Goal: Task Accomplishment & Management: Use online tool/utility

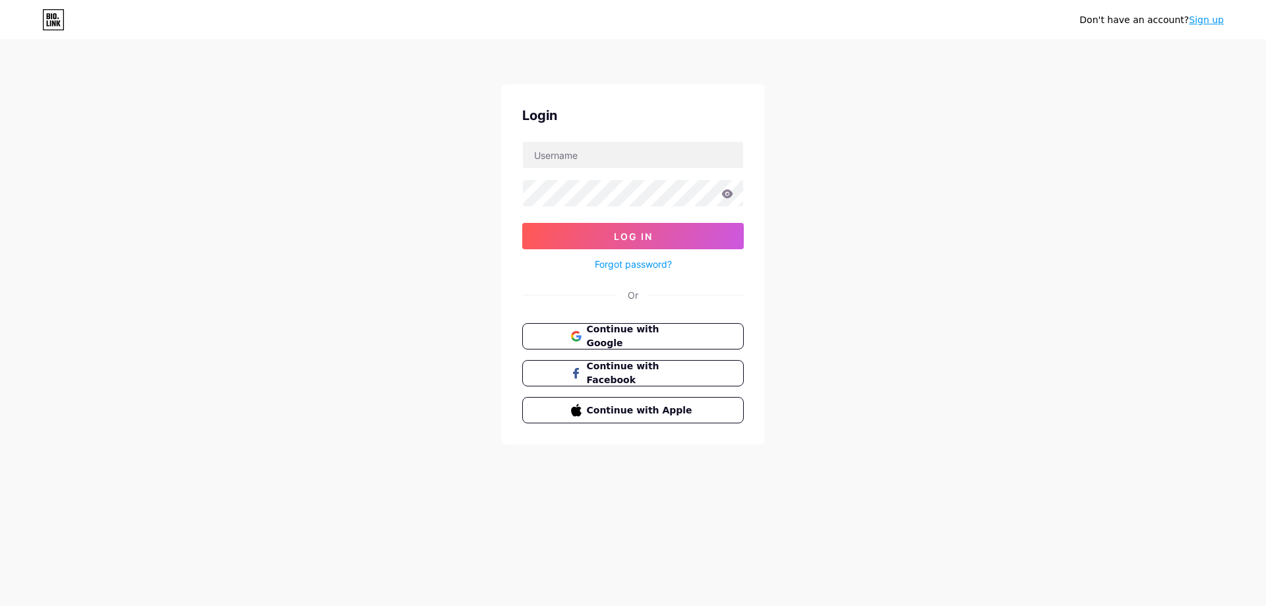
click at [616, 168] on div at bounding box center [633, 155] width 222 height 28
click at [613, 154] on input "text" at bounding box center [633, 155] width 220 height 26
type input "[PERSON_NAME][EMAIL_ADDRESS][DOMAIN_NAME]"
click at [590, 242] on button "Log In" at bounding box center [633, 236] width 222 height 26
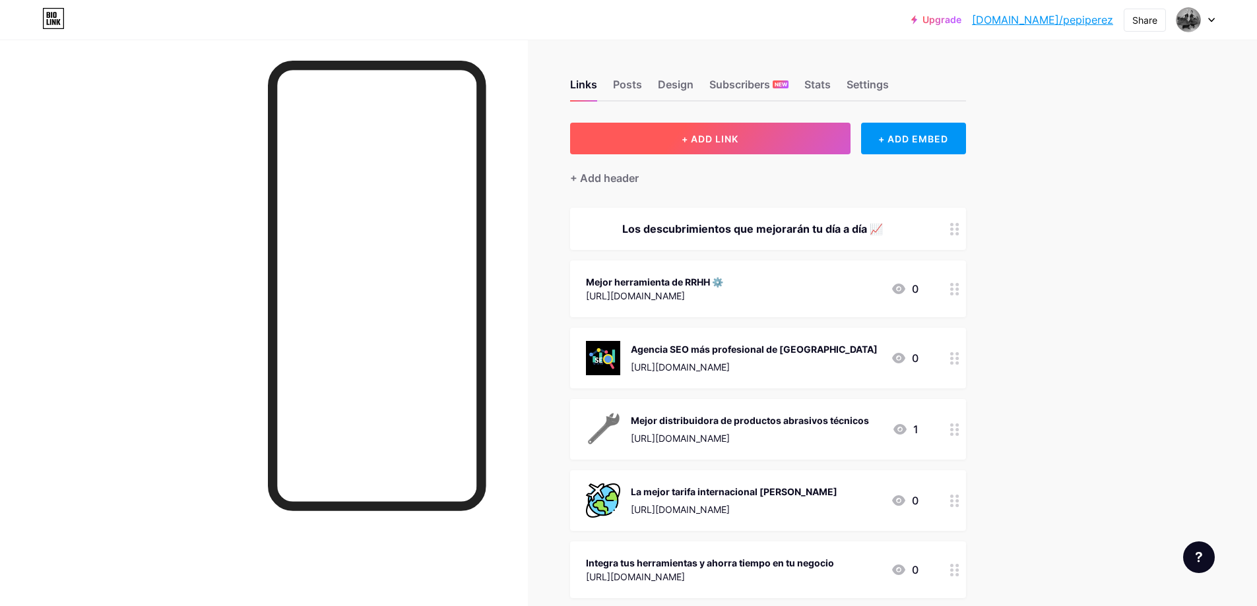
click at [700, 139] on span "+ ADD LINK" at bounding box center [709, 138] width 57 height 11
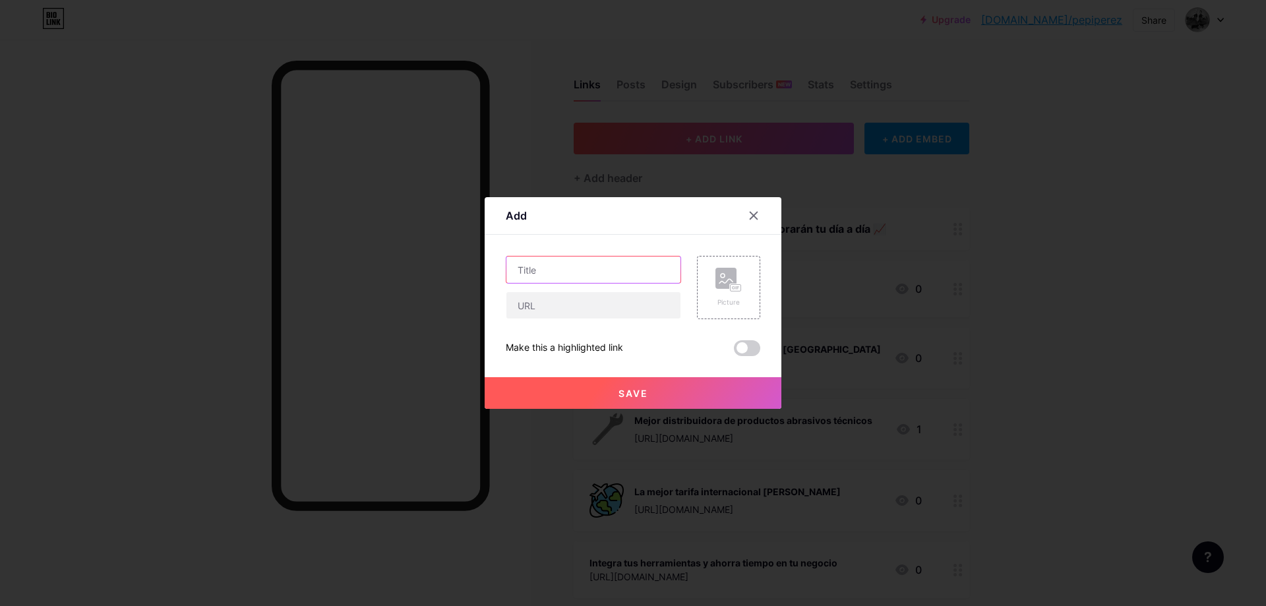
click at [545, 266] on input "text" at bounding box center [594, 270] width 174 height 26
click at [626, 267] on input "text" at bounding box center [594, 270] width 174 height 26
paste input "Empresa de control de plagas [GEOGRAPHIC_DATA]"
type input "Empresa de control de plagas [GEOGRAPHIC_DATA]"
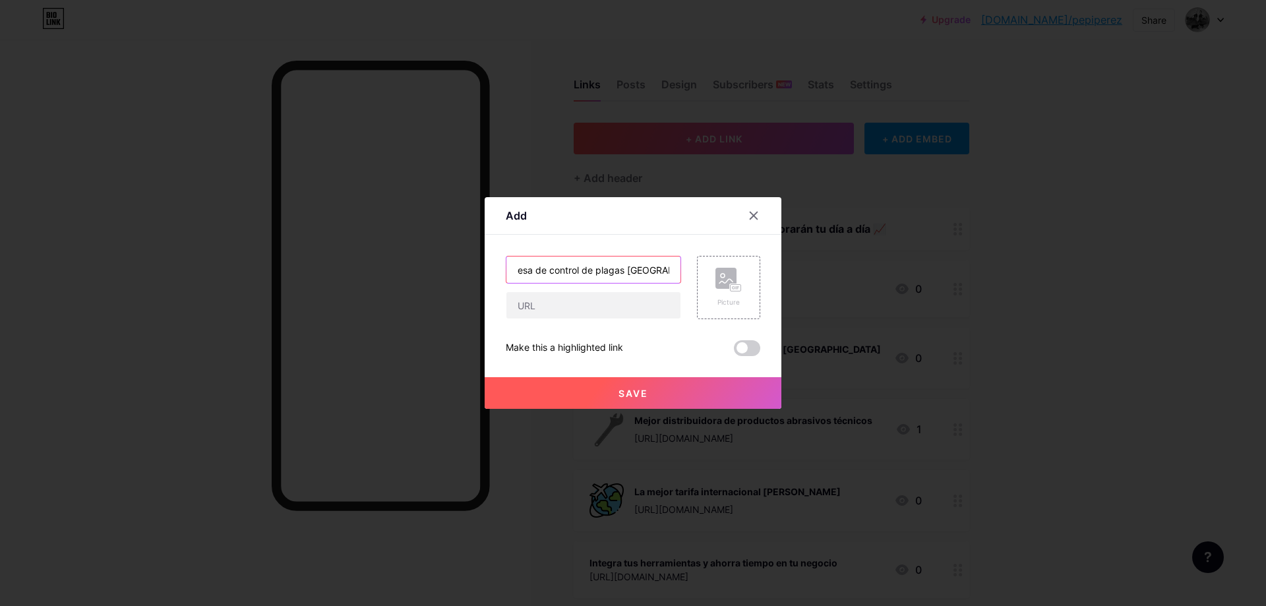
scroll to position [0, 0]
click at [540, 303] on input "text" at bounding box center [594, 305] width 174 height 26
paste input "[URL][DOMAIN_NAME]"
type input "[URL][DOMAIN_NAME]"
click at [731, 285] on rect at bounding box center [736, 288] width 11 height 7
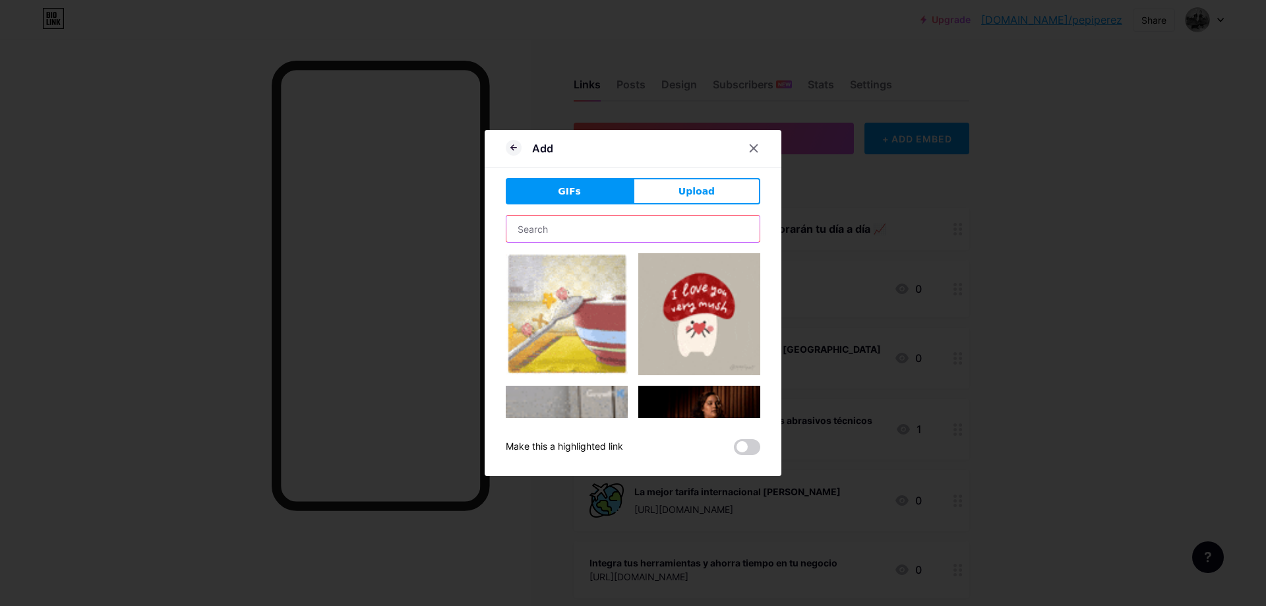
click at [564, 228] on input "text" at bounding box center [633, 229] width 253 height 26
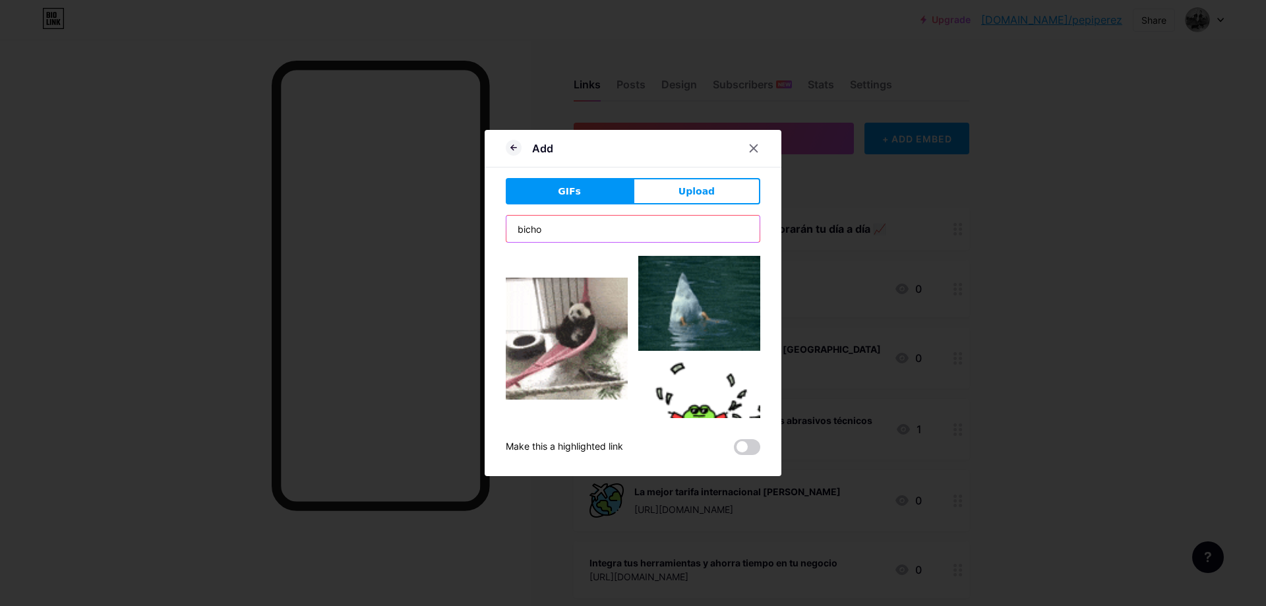
scroll to position [132, 0]
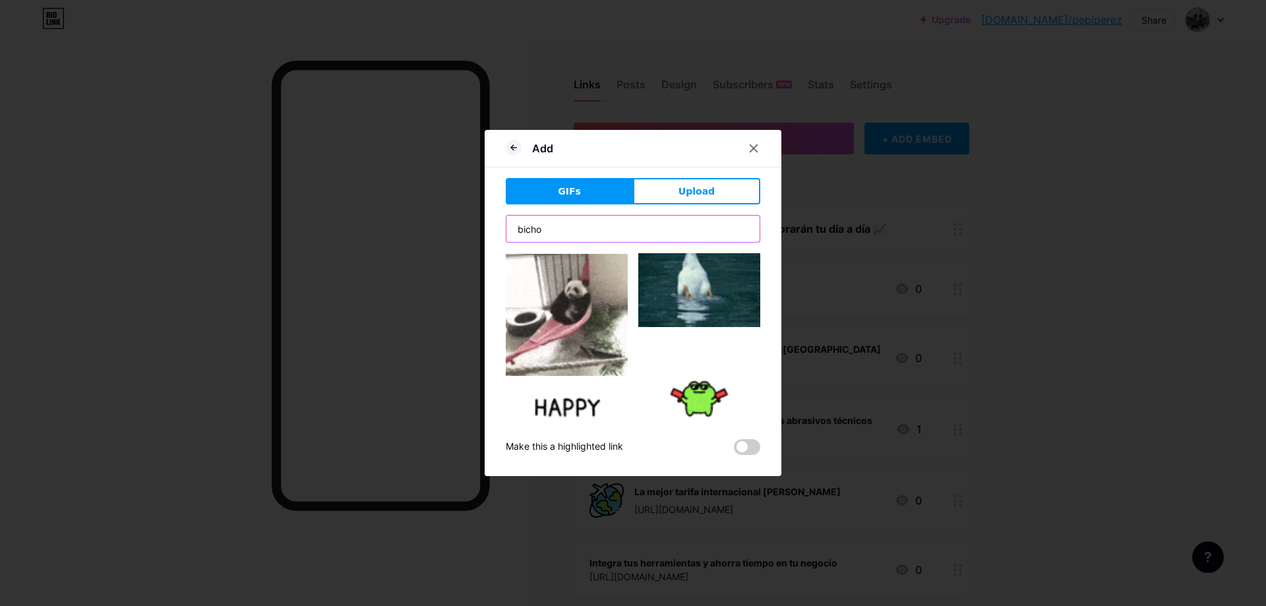
drag, startPoint x: 572, startPoint y: 232, endPoint x: 464, endPoint y: 229, distance: 107.5
click at [462, 229] on div "Add GIFs Upload Content YouTube Play YouTube video without leaving your page. A…" at bounding box center [633, 303] width 1266 height 606
type input "insecto"
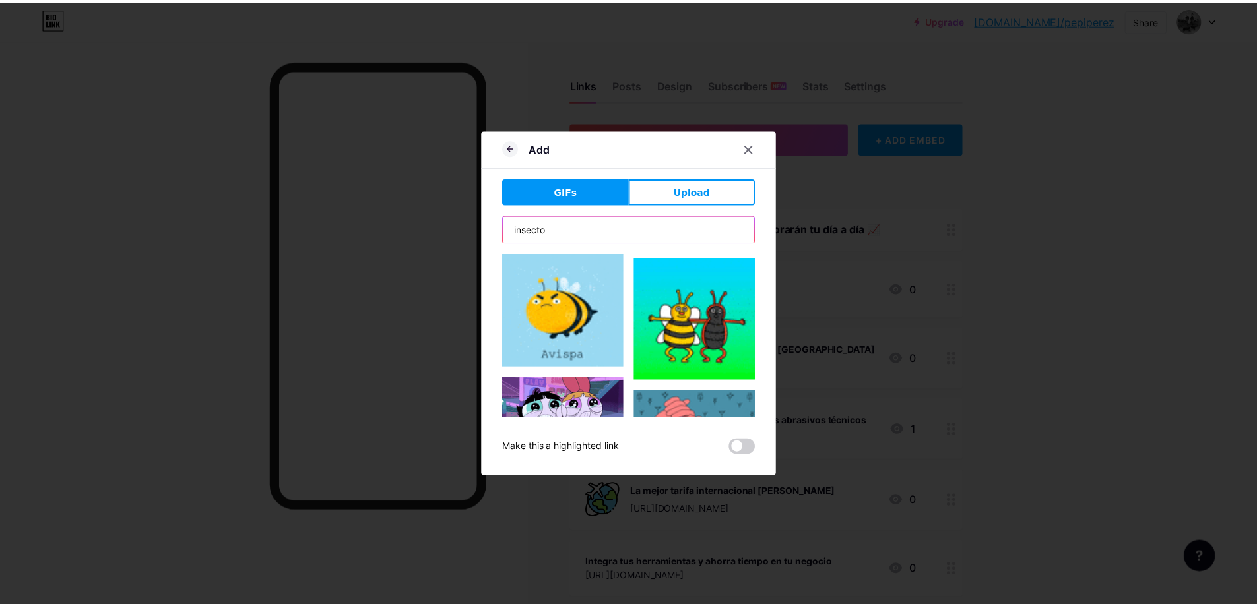
scroll to position [594, 0]
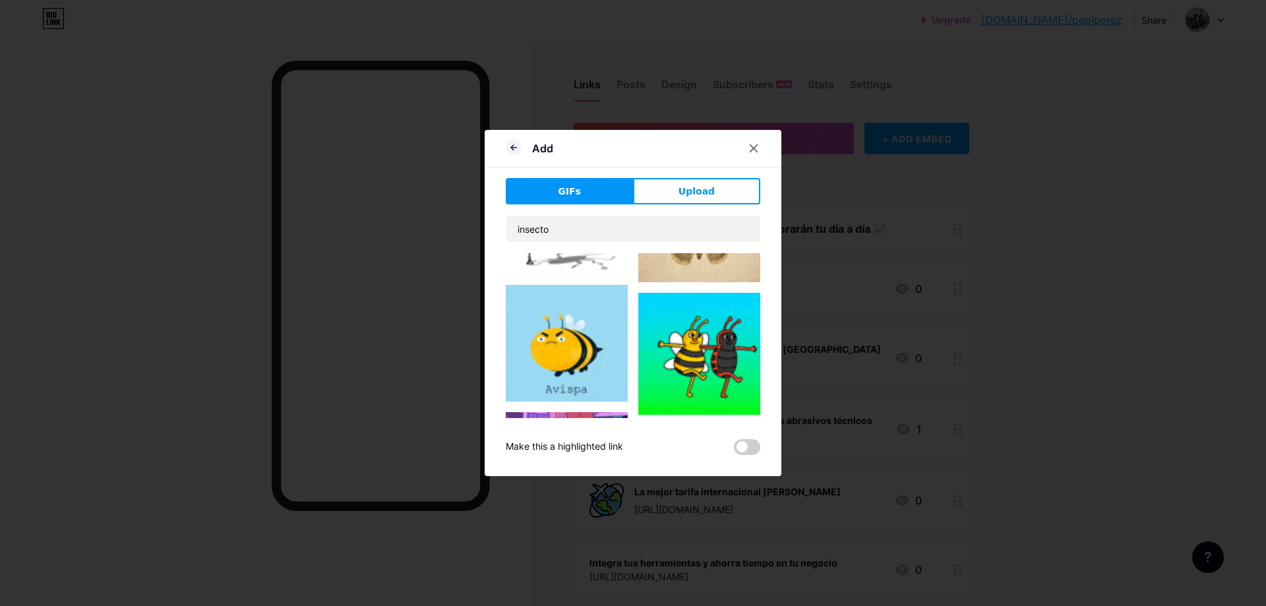
click at [646, 307] on img at bounding box center [699, 354] width 122 height 122
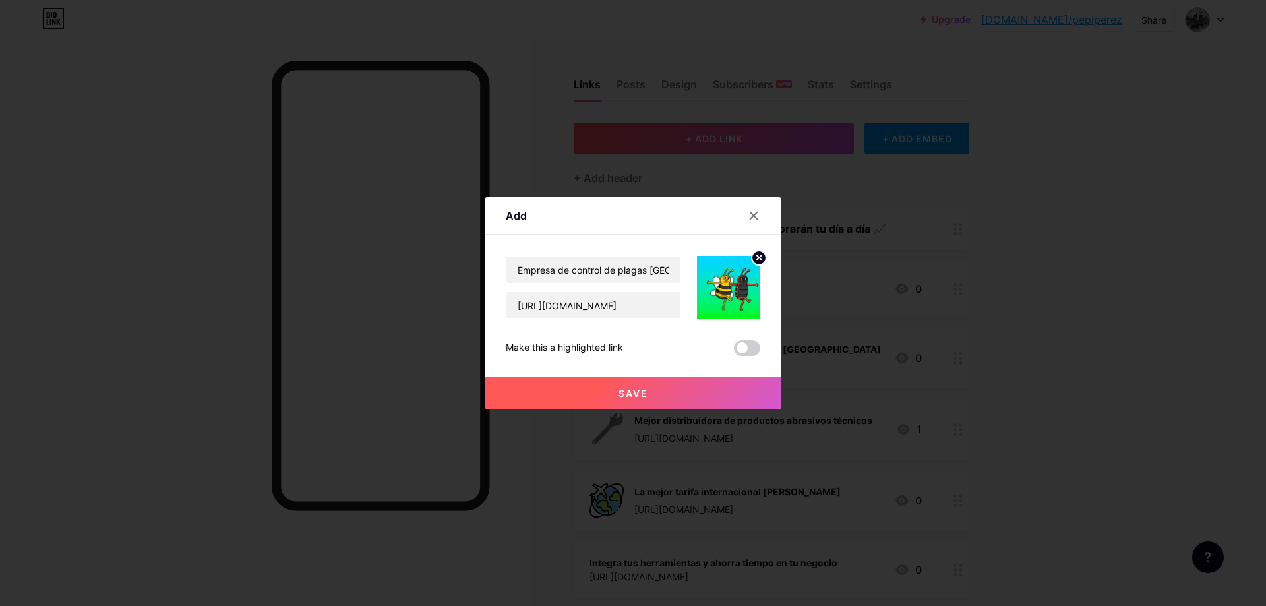
click at [642, 394] on span "Save" at bounding box center [634, 393] width 30 height 11
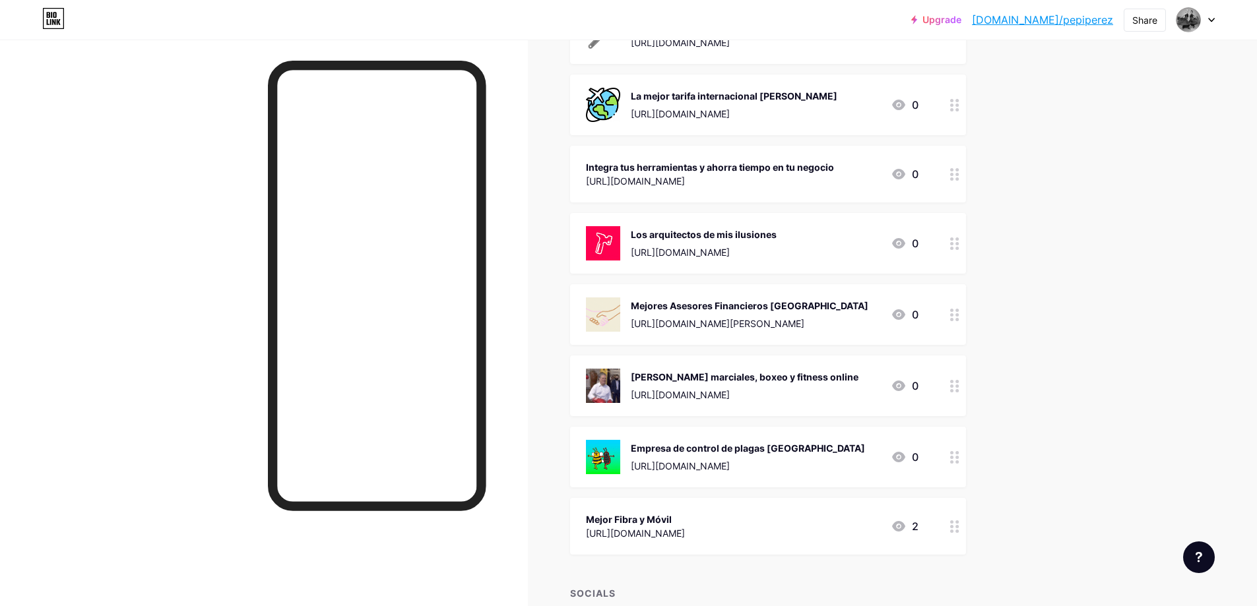
scroll to position [0, 0]
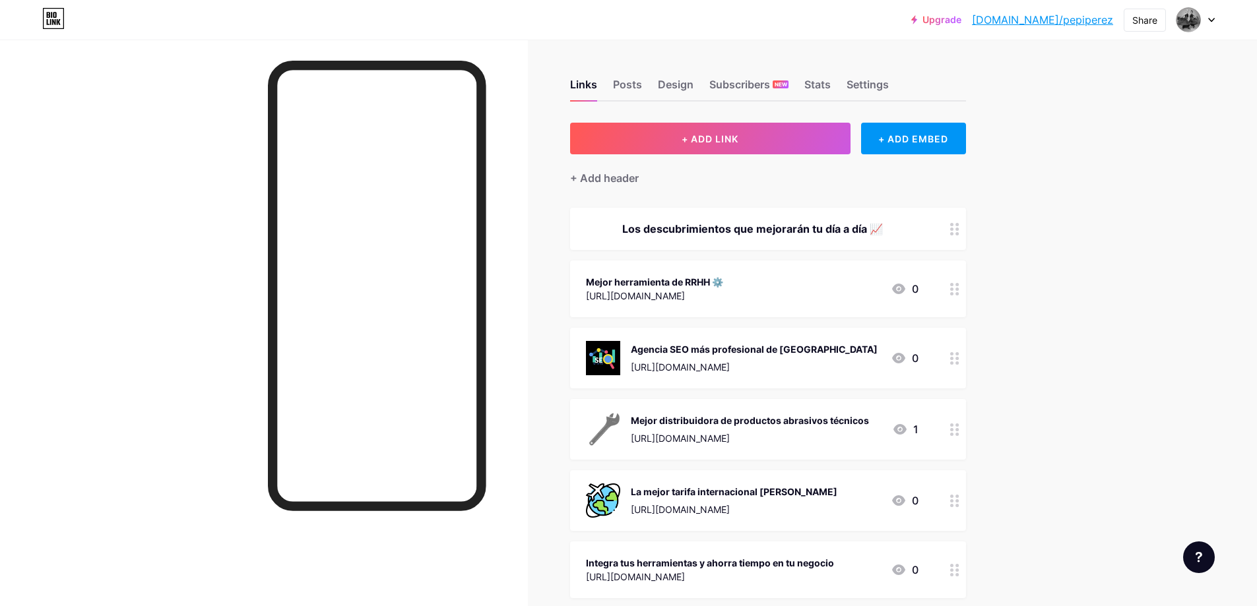
click at [1064, 20] on link "[DOMAIN_NAME]/pepiperez" at bounding box center [1042, 20] width 141 height 16
